Goal: Task Accomplishment & Management: Complete application form

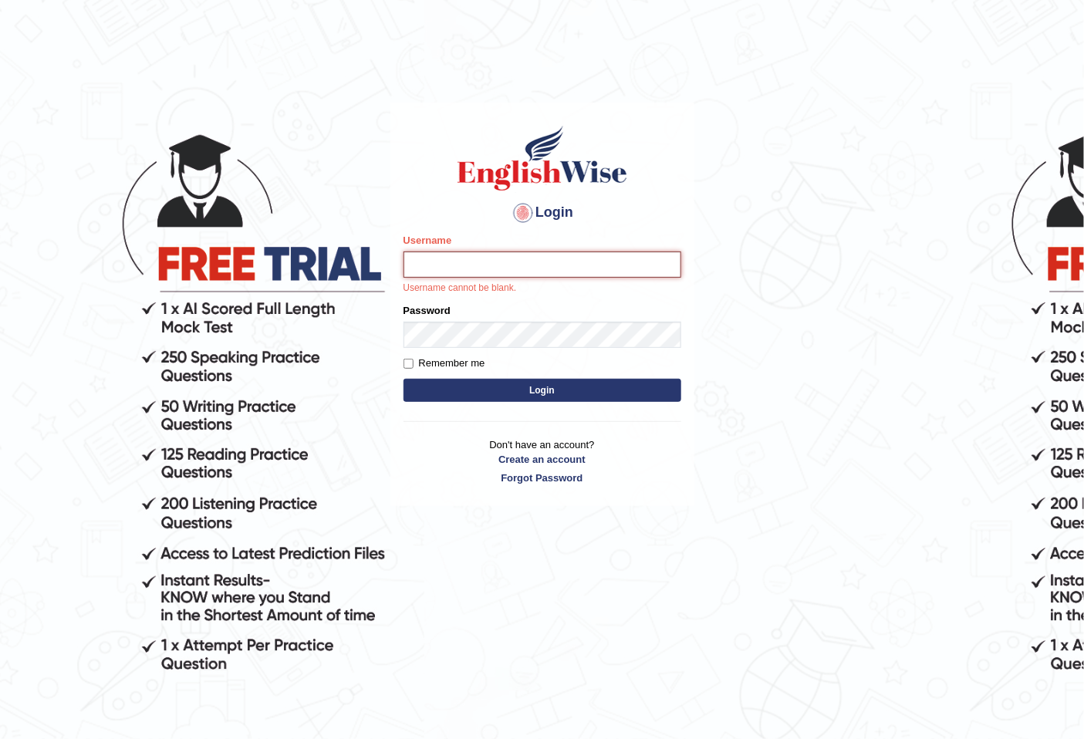
click at [553, 273] on input "Username" at bounding box center [543, 265] width 278 height 26
type input "habeebhame"
